Goal: Check status

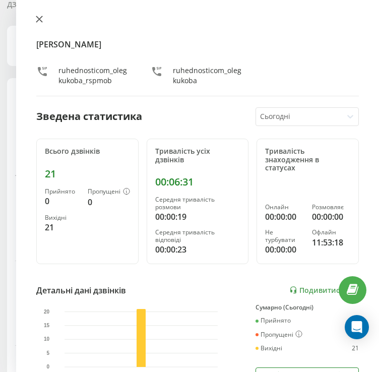
click at [38, 16] on icon at bounding box center [39, 19] width 7 height 7
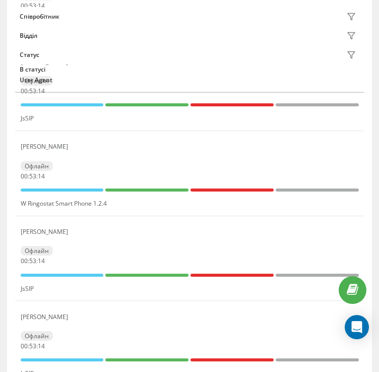
scroll to position [265, 0]
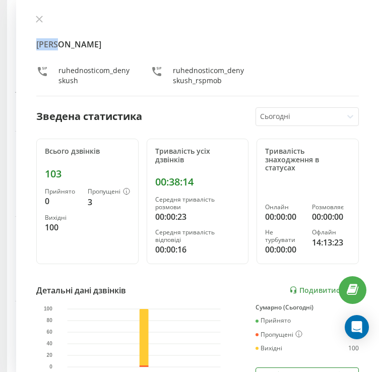
click at [47, 14] on div "[PERSON_NAME] ruhednosticom_denyskush ruhednosticom_denyskush_rspmob Зведена ст…" at bounding box center [197, 186] width 363 height 372
click at [44, 15] on button at bounding box center [39, 20] width 13 height 10
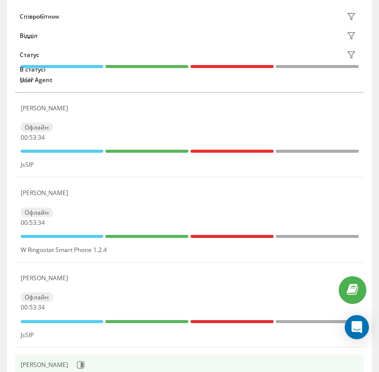
scroll to position [214, 0]
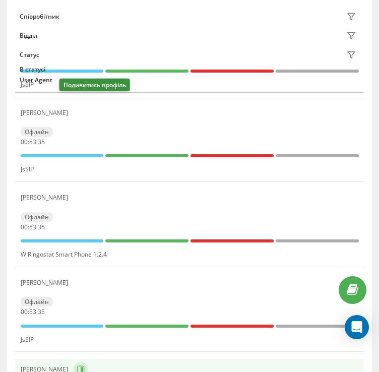
click at [73, 362] on button at bounding box center [80, 369] width 15 height 15
